Goal: Information Seeking & Learning: Understand process/instructions

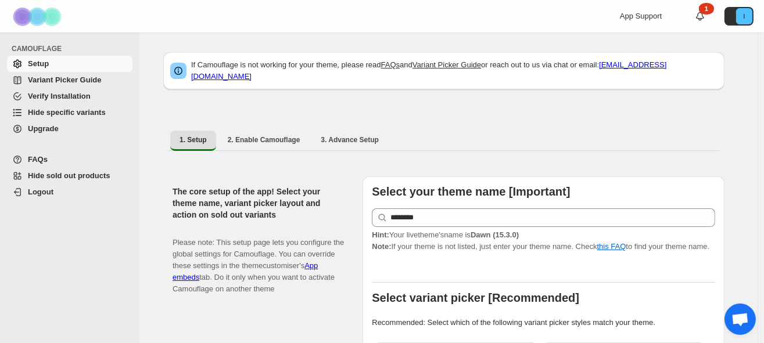
click at [735, 11] on button "I" at bounding box center [738, 16] width 29 height 19
click at [704, 17] on icon at bounding box center [700, 16] width 12 height 12
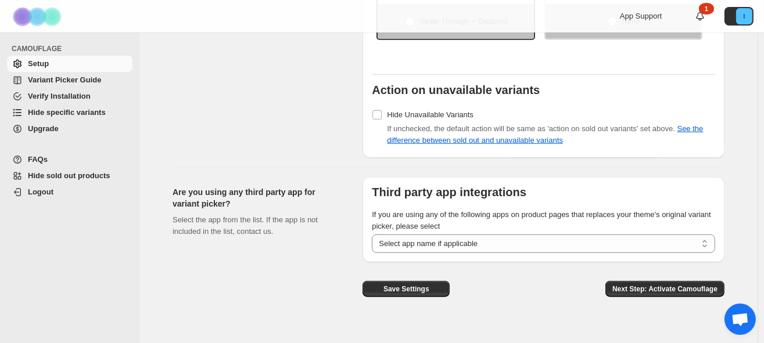
scroll to position [981, 0]
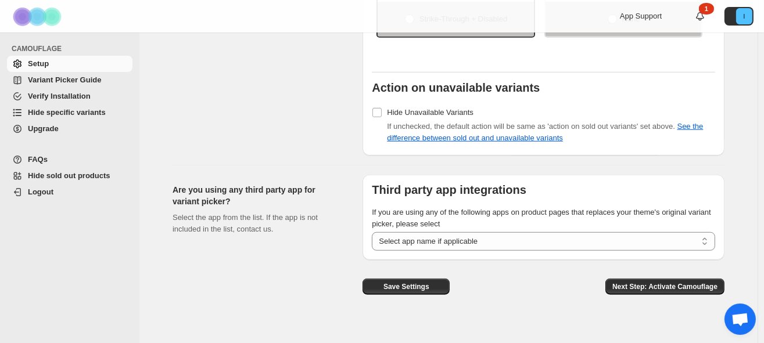
click at [33, 159] on span "FAQs" at bounding box center [38, 159] width 20 height 9
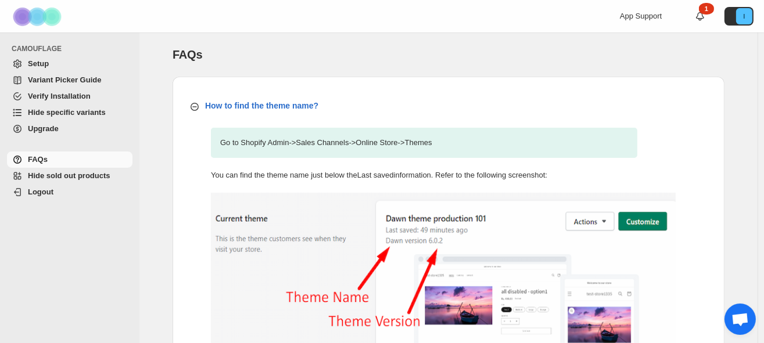
click at [629, 17] on span "App Support" at bounding box center [641, 16] width 42 height 9
